Goal: Information Seeking & Learning: Learn about a topic

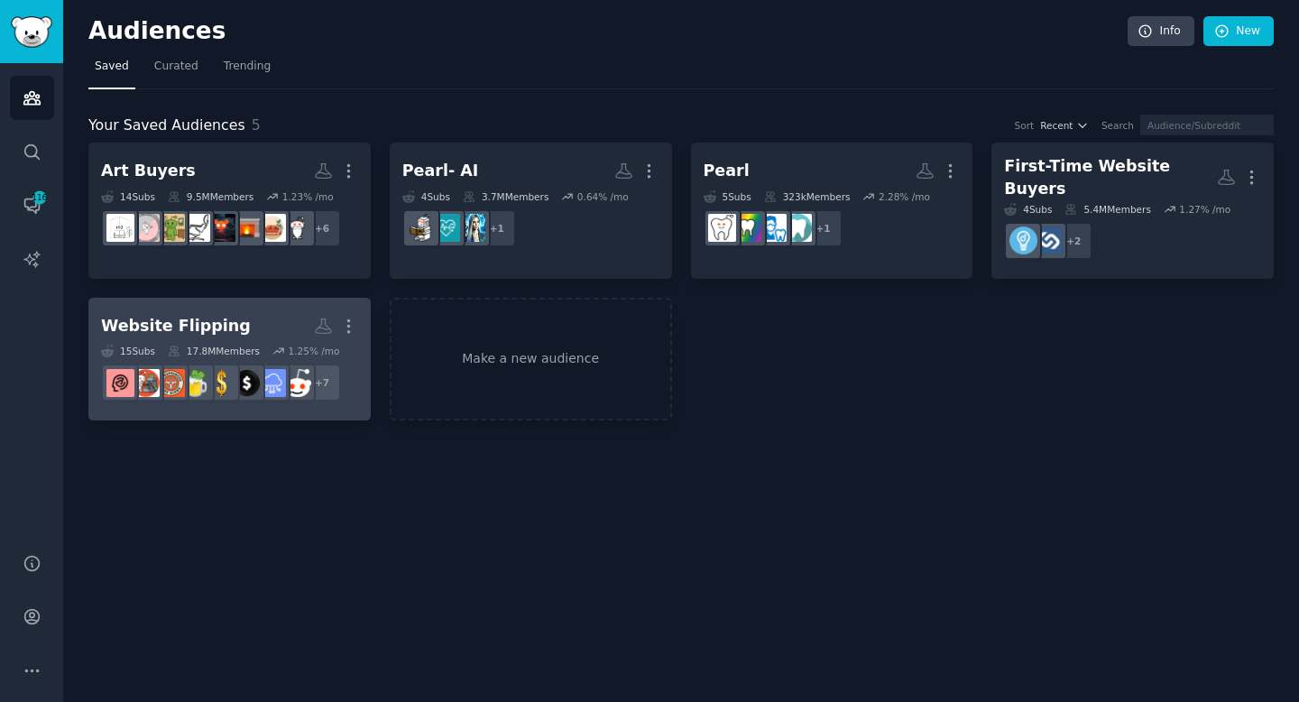
click at [266, 313] on h2 "Website Flipping More" at bounding box center [229, 326] width 257 height 32
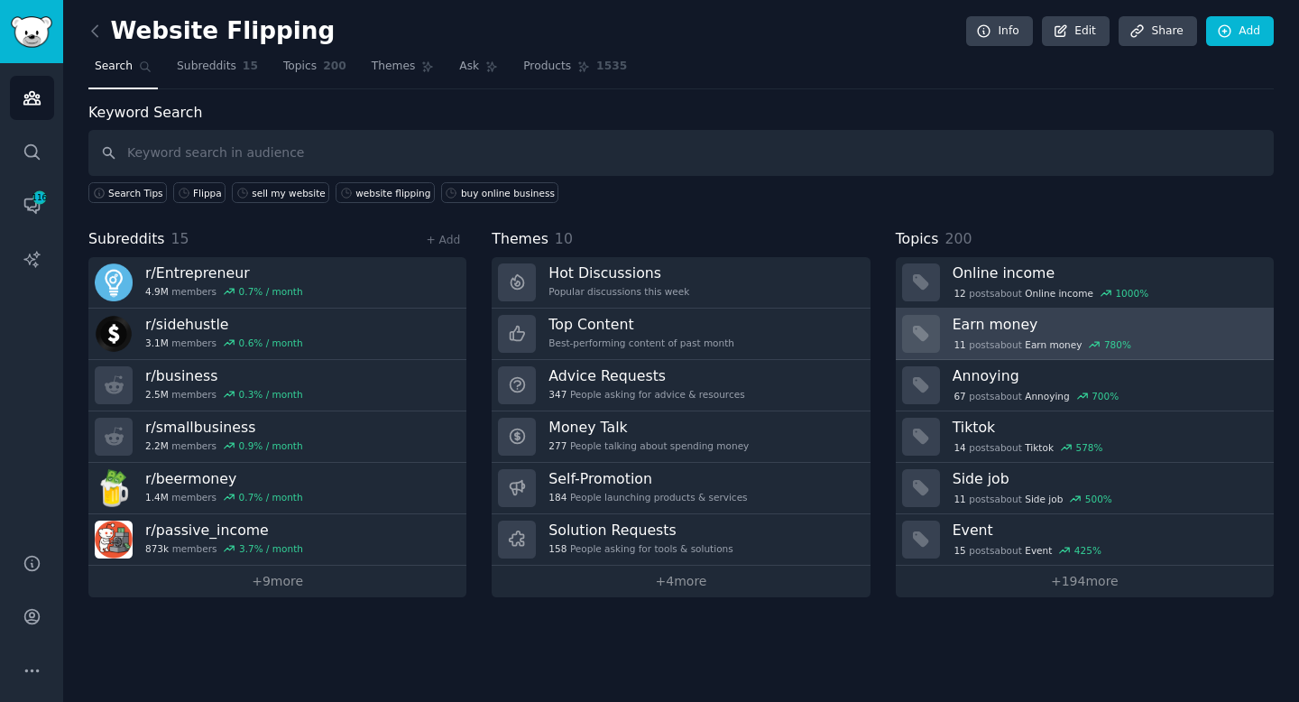
click at [1044, 337] on div "11 post s about Earn money 780 %" at bounding box center [1043, 345] width 180 height 16
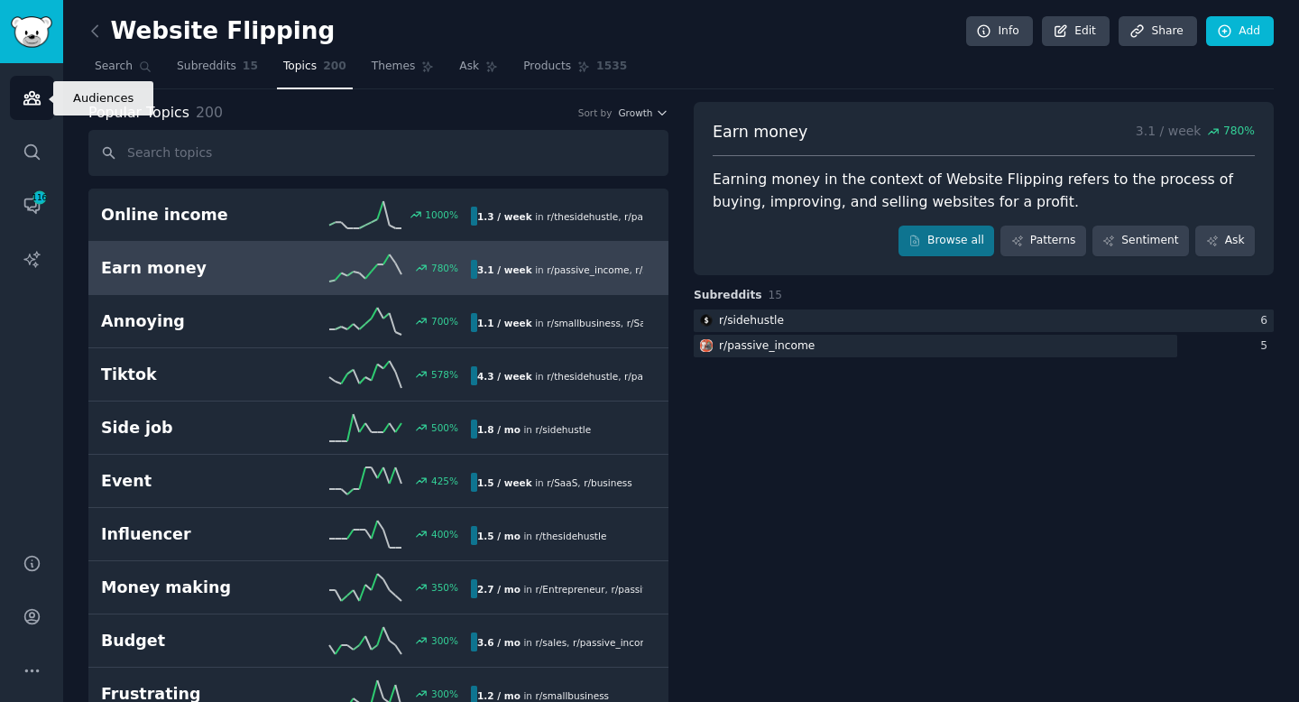
click at [33, 101] on icon "Sidebar" at bounding box center [32, 97] width 19 height 19
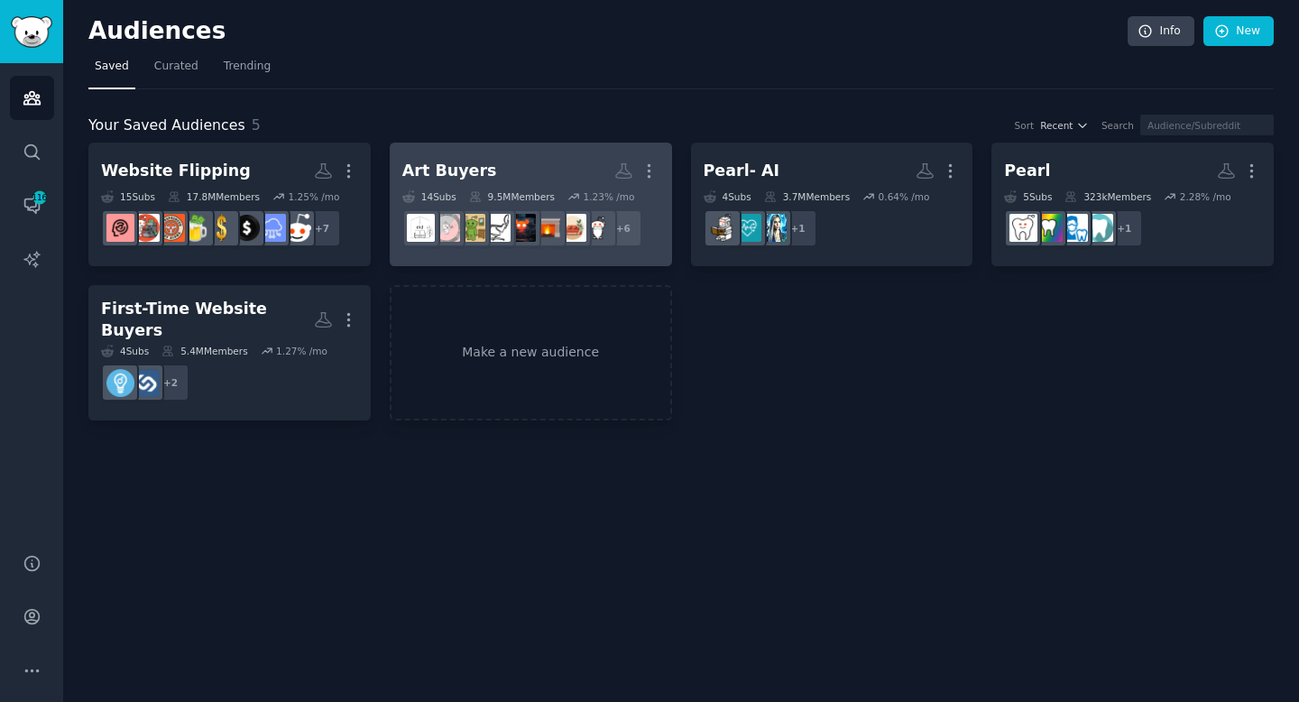
click at [478, 163] on div "Art Buyers" at bounding box center [449, 171] width 95 height 23
